Goal: Task Accomplishment & Management: Manage account settings

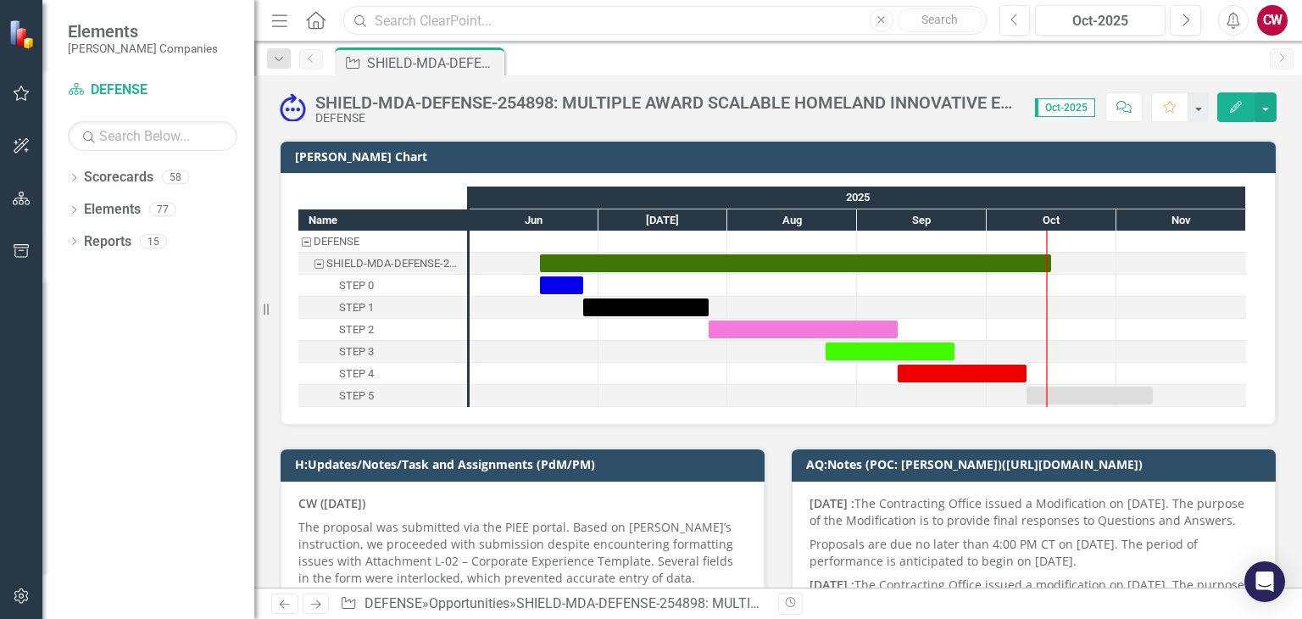
click at [458, 21] on input "text" at bounding box center [664, 21] width 642 height 30
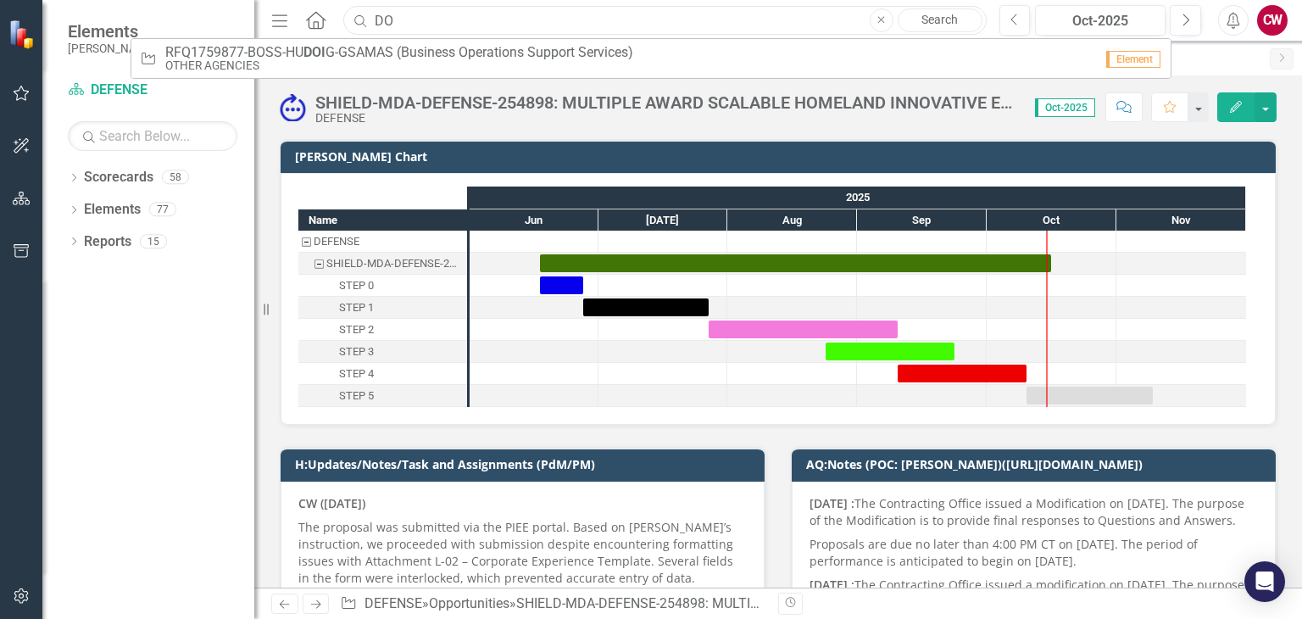
type input "D"
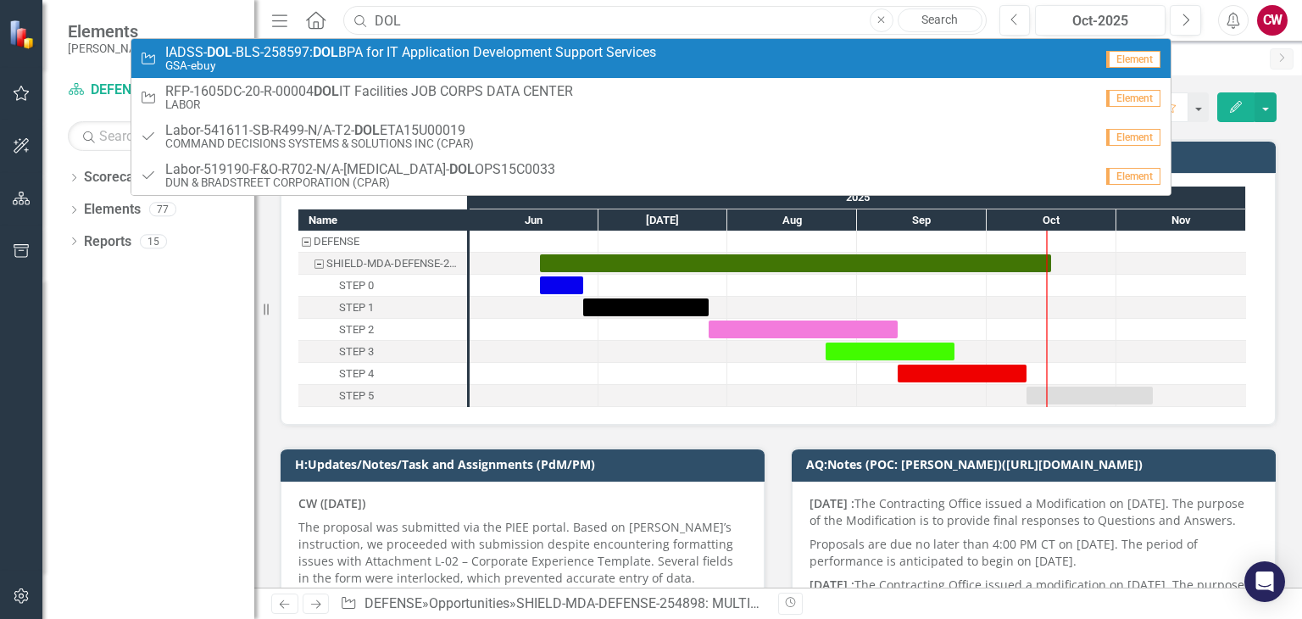
type input "DOL"
click at [420, 52] on span "IADSS- DOL -BLS-258597: DOL BPA for IT Application Development Support Services" at bounding box center [410, 52] width 491 height 15
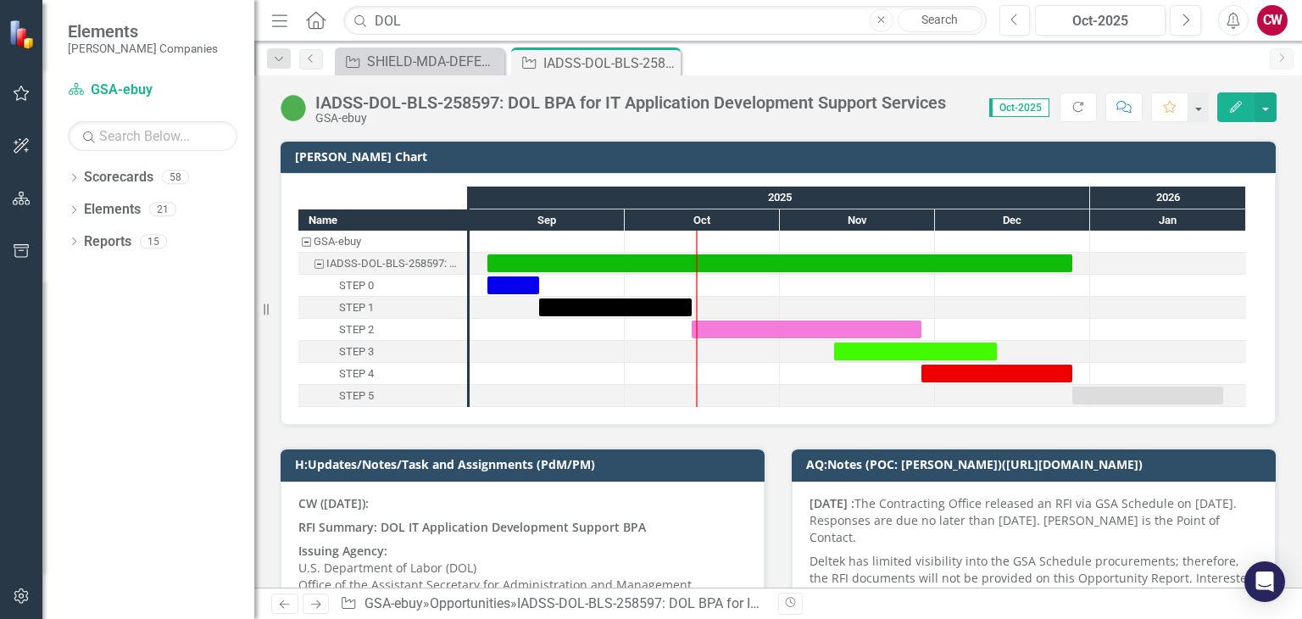
scroll to position [254, 0]
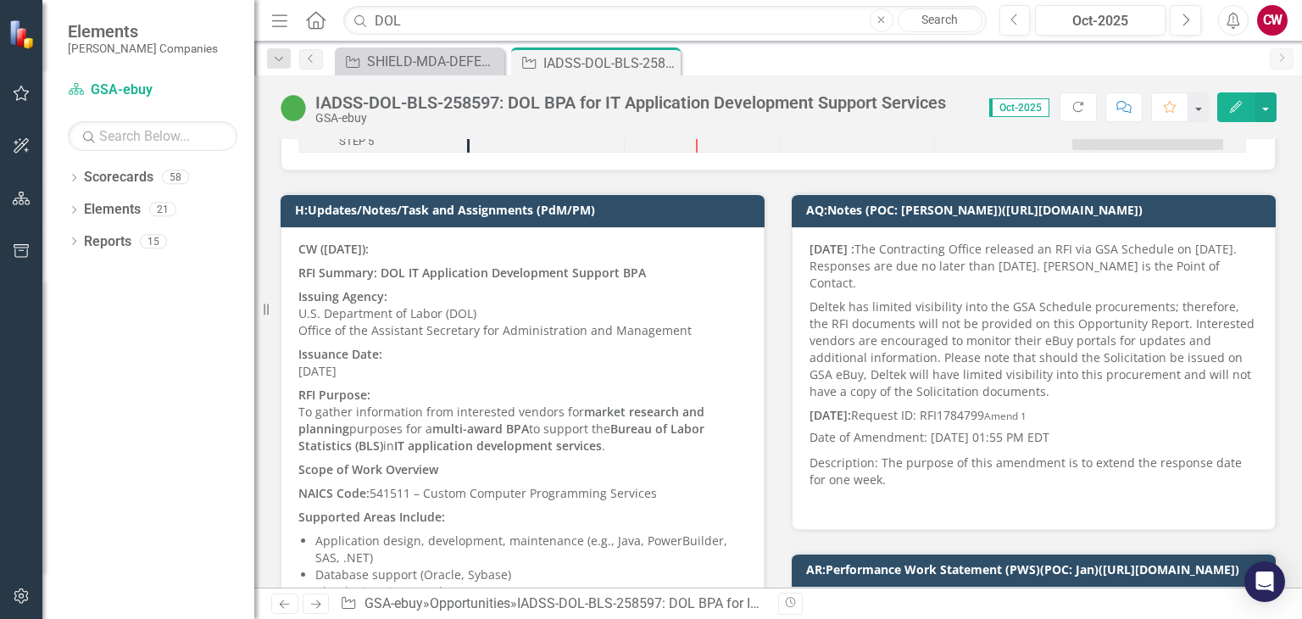
click at [322, 280] on p "RFI Summary: DOL IT Application Development Support BPA" at bounding box center [522, 273] width 448 height 24
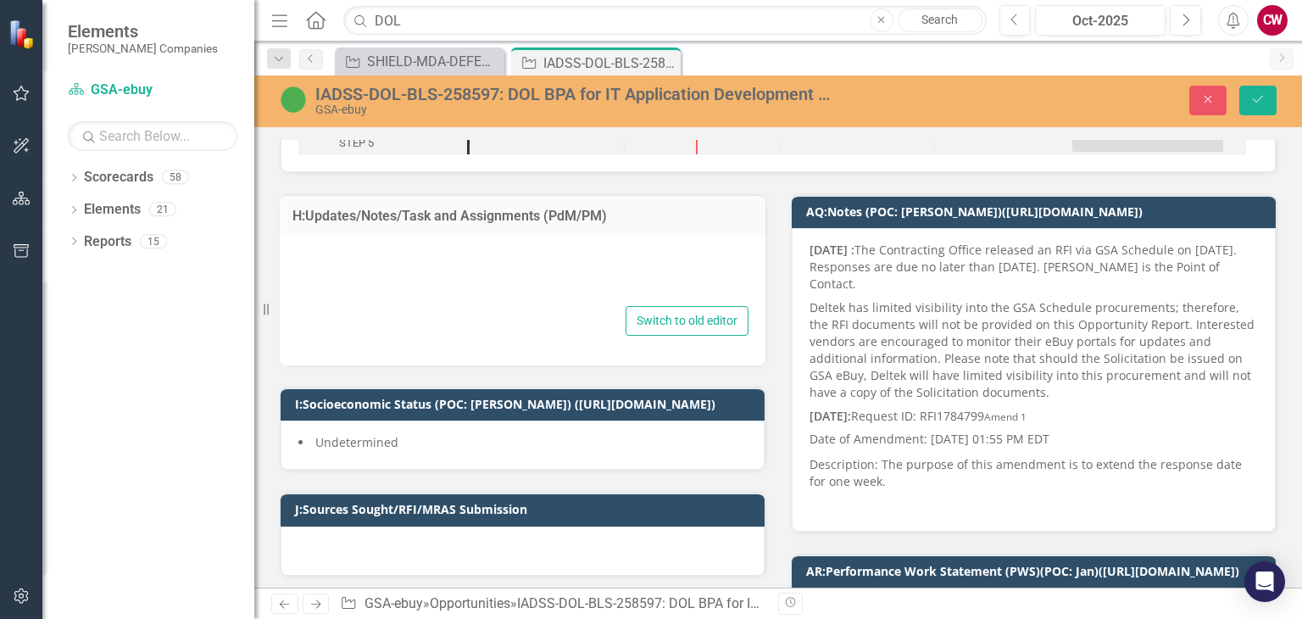
type textarea "<p><strong>CW ([DATE]):</strong></p> <p><strong>RFI Summary: DOL IT Application…"
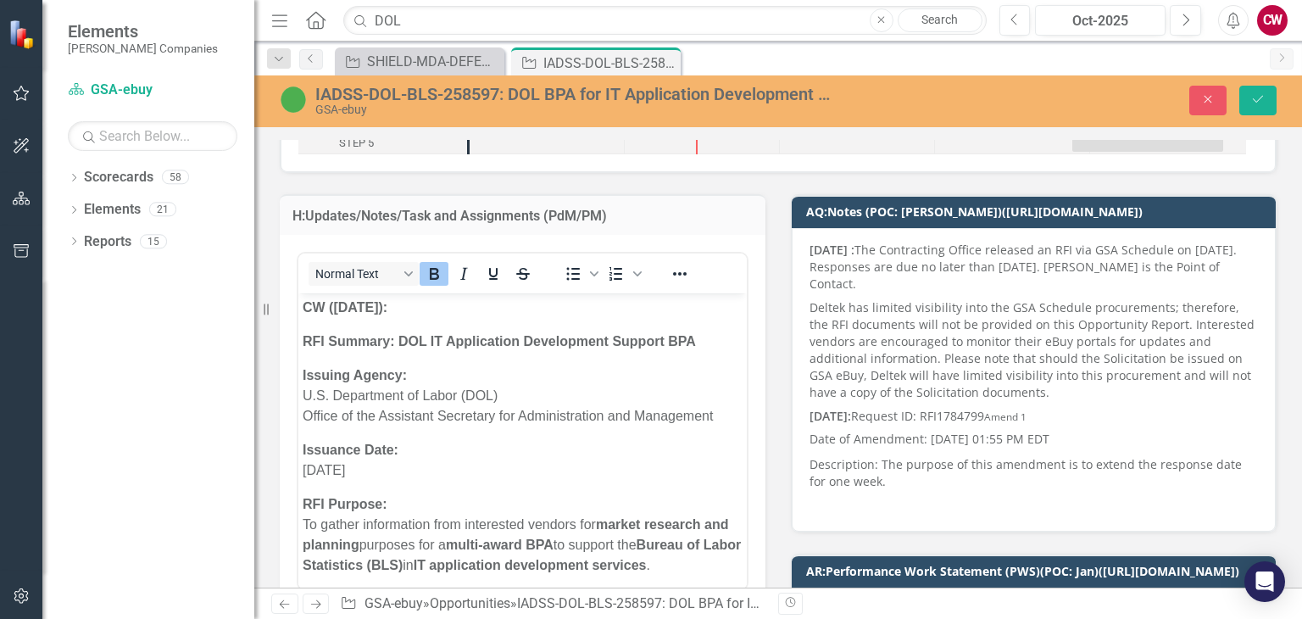
scroll to position [0, 0]
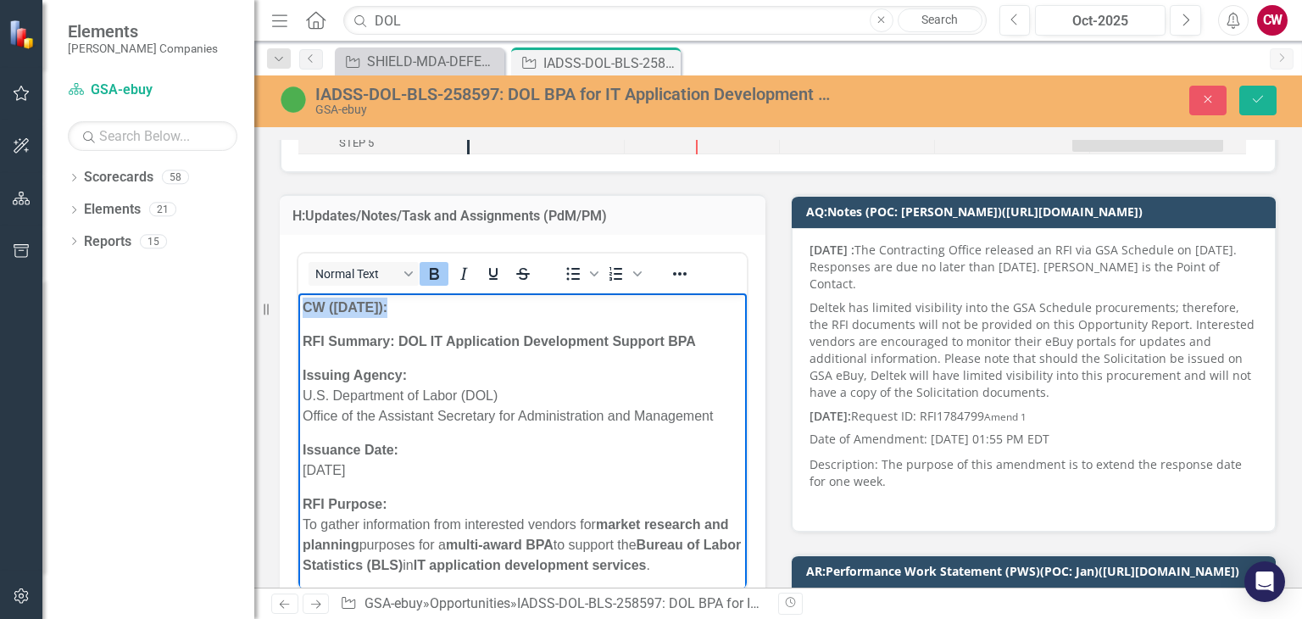
drag, startPoint x: 407, startPoint y: 309, endPoint x: 586, endPoint y: 608, distance: 348.9
copy strong "CW ([DATE]):"
click at [303, 312] on strong "CW ([DATE]):" at bounding box center [345, 307] width 85 height 14
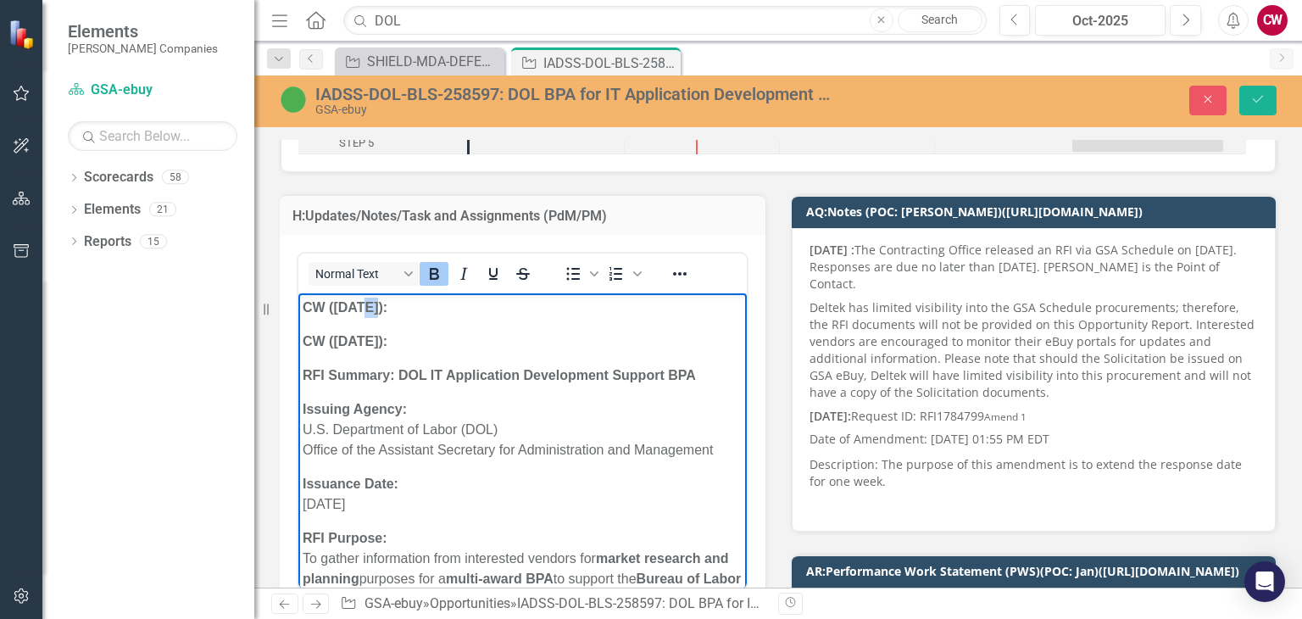
drag, startPoint x: 375, startPoint y: 310, endPoint x: 362, endPoint y: 314, distance: 13.2
click at [362, 314] on strong "CW ([DATE]):" at bounding box center [345, 307] width 85 height 14
click at [402, 310] on p "CW ([DATE]):" at bounding box center [523, 307] width 440 height 20
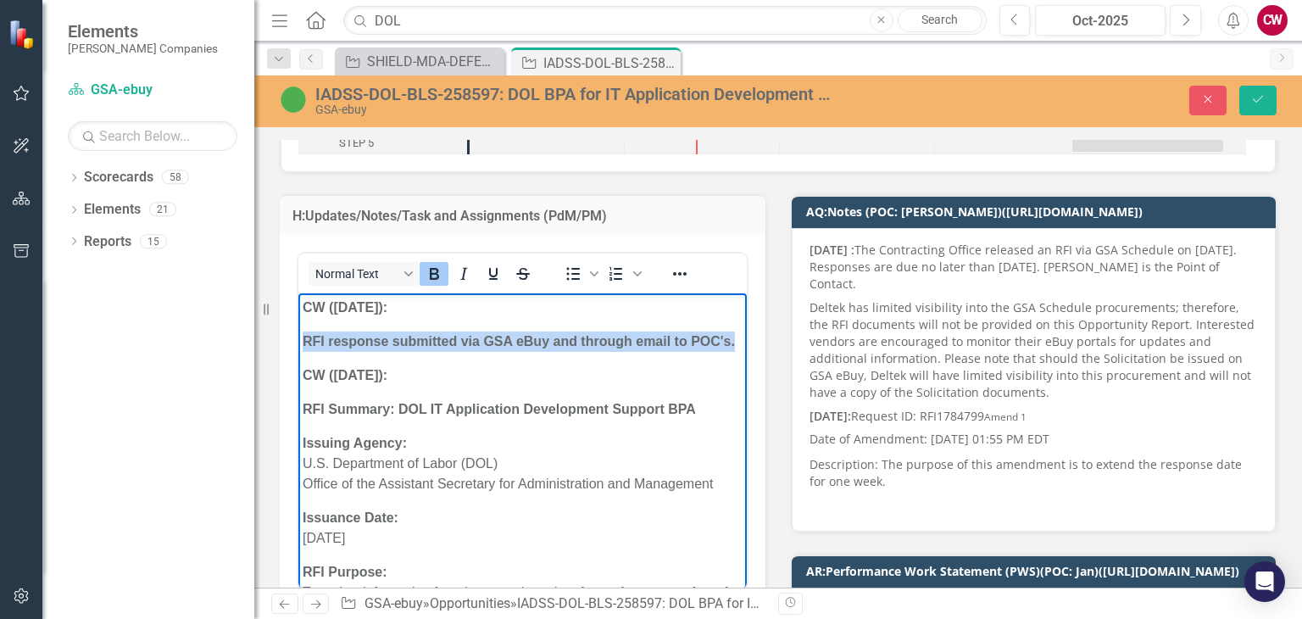
drag, startPoint x: 353, startPoint y: 362, endPoint x: 294, endPoint y: 347, distance: 61.2
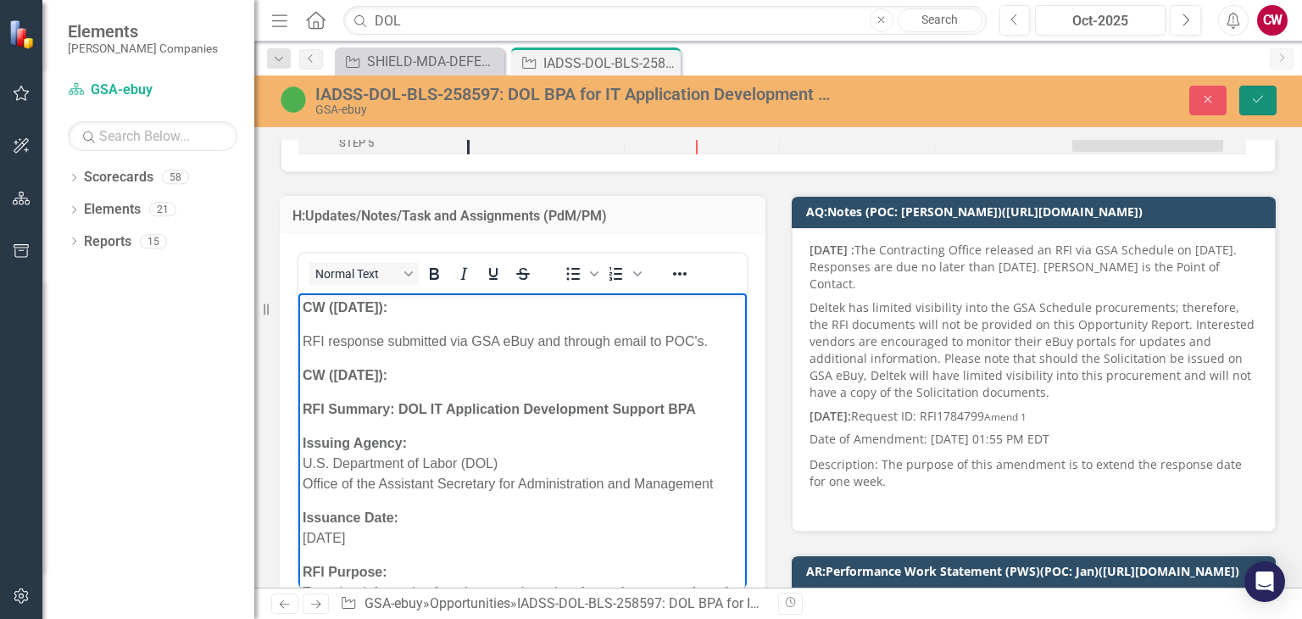
click at [1246, 105] on button "Save" at bounding box center [1257, 101] width 37 height 30
